Goal: Information Seeking & Learning: Learn about a topic

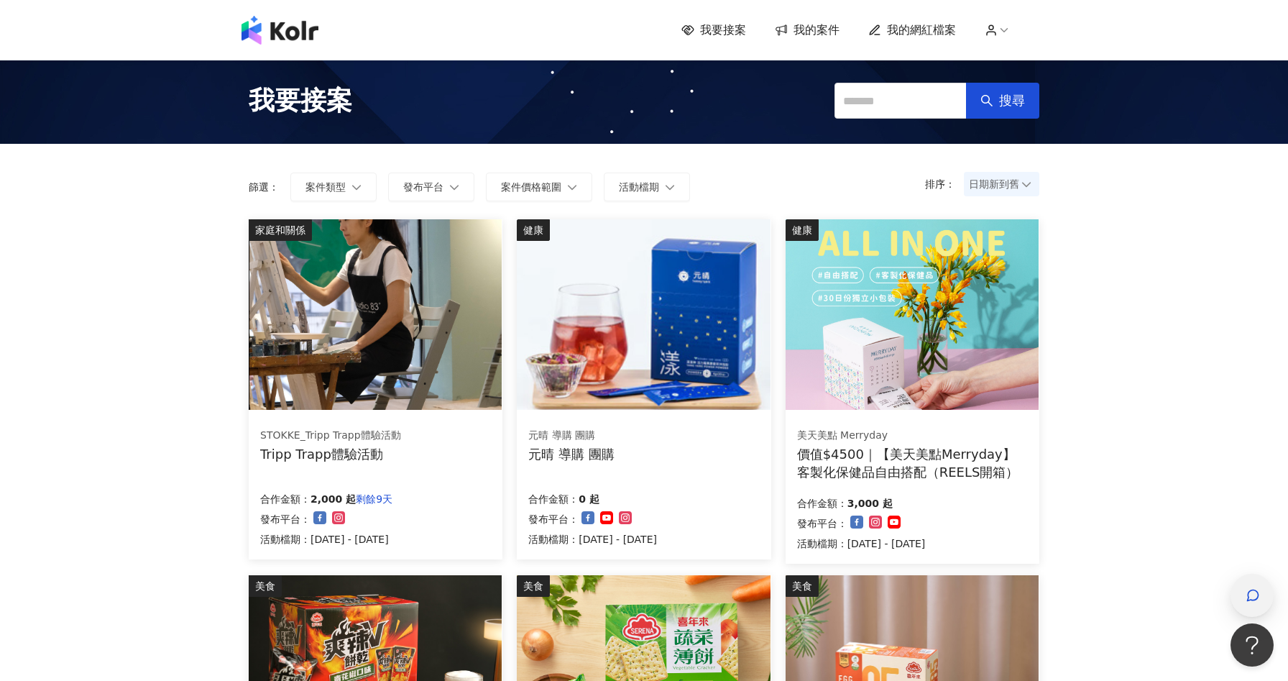
click at [1256, 596] on icon "button" at bounding box center [1252, 595] width 14 height 14
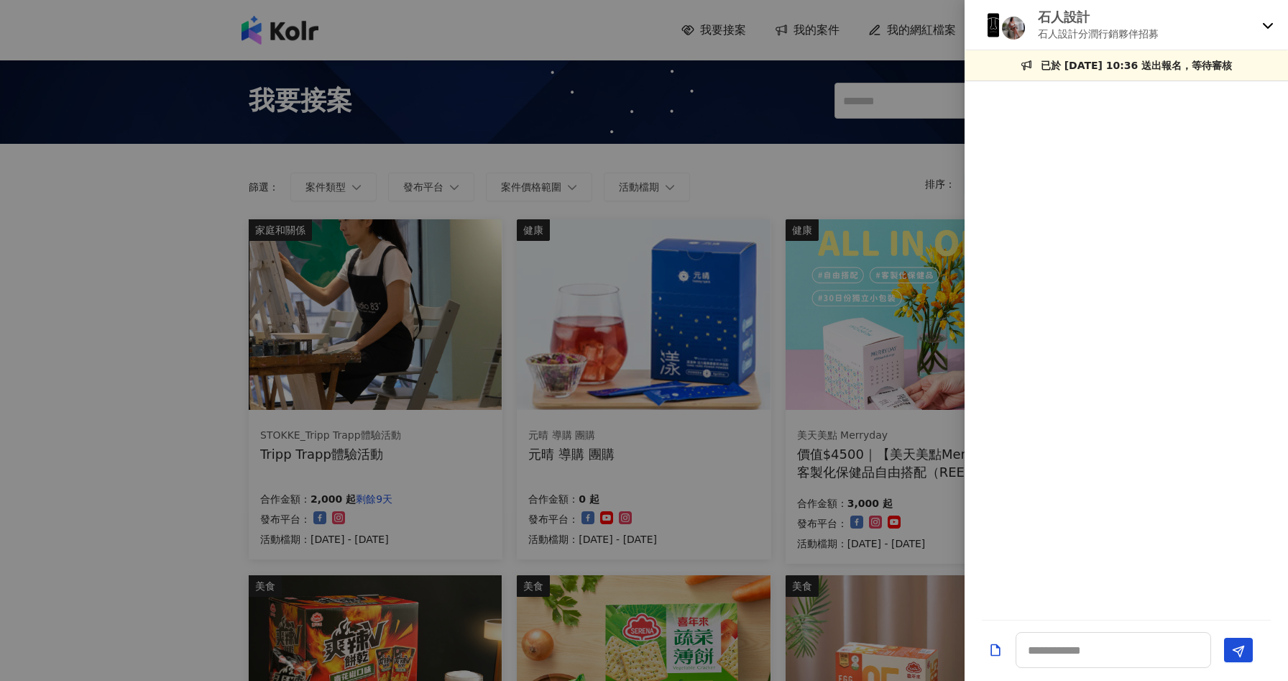
click at [1256, 27] on div "石人設計 石人設計分潤行銷夥伴招募" at bounding box center [1117, 25] width 277 height 34
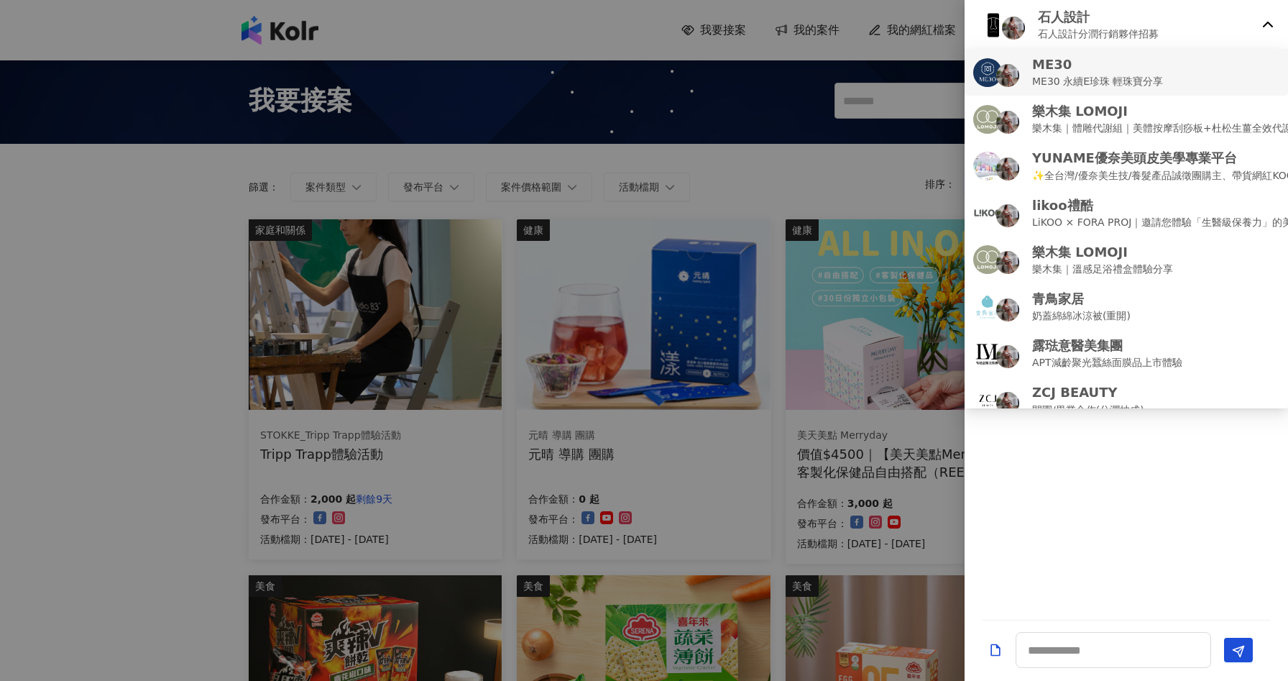
click at [1239, 69] on div "ME30 ME30 永續E珍珠 輕珠寶分享" at bounding box center [1126, 72] width 306 height 34
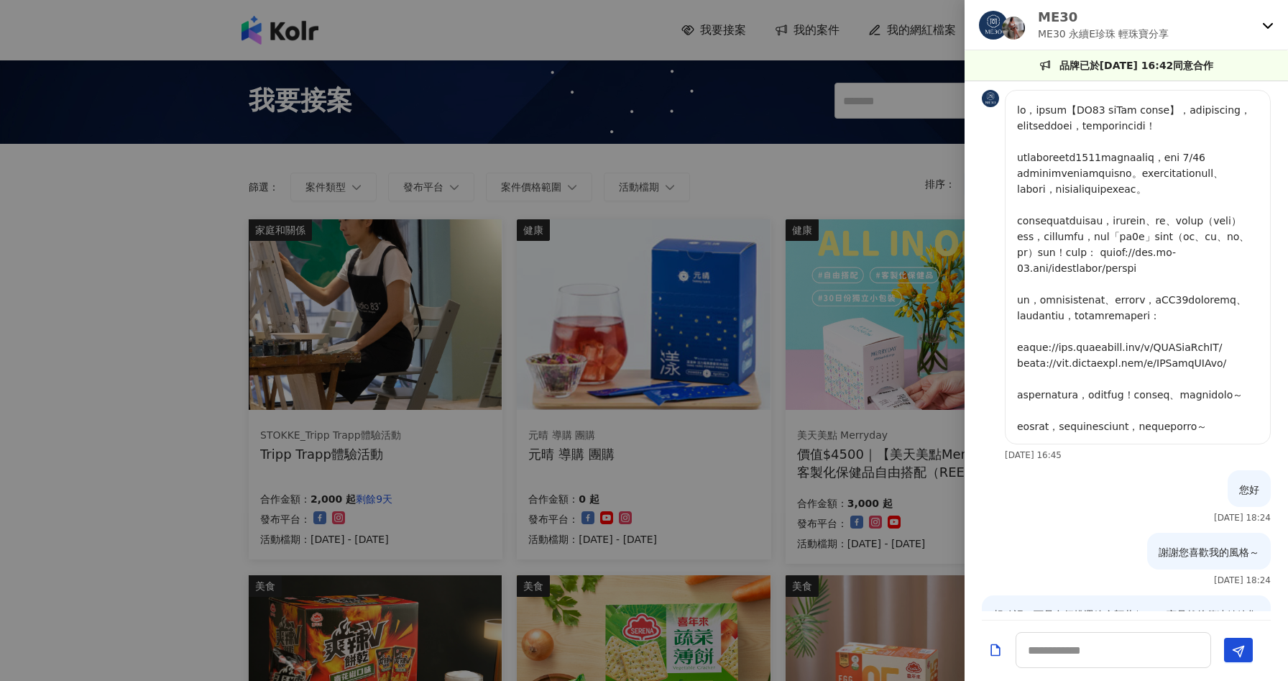
scroll to position [816, 0]
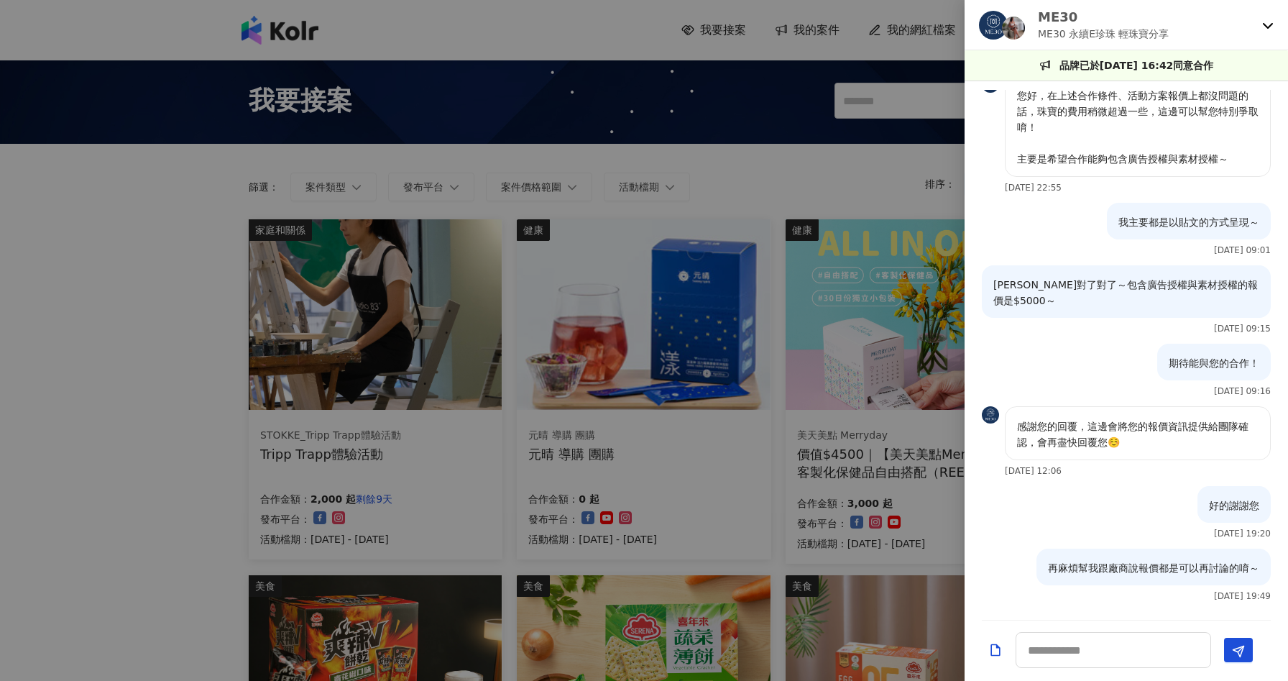
click at [117, 385] on div at bounding box center [644, 340] width 1288 height 681
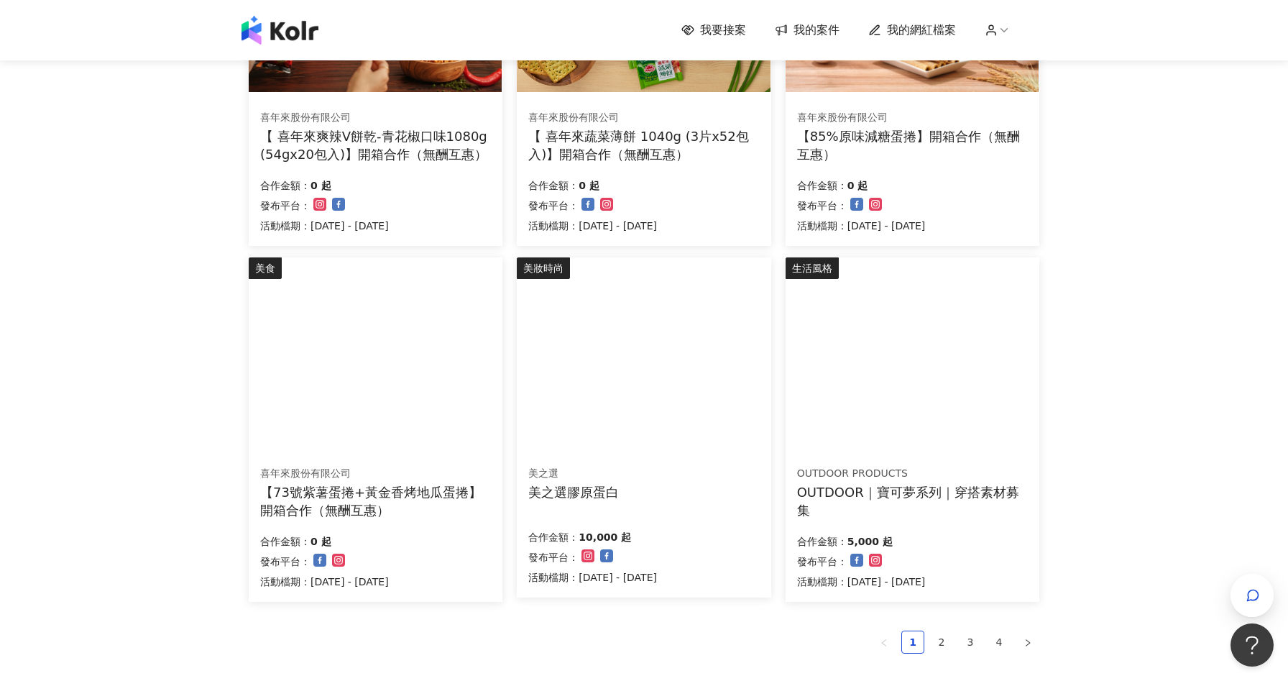
scroll to position [0, 0]
